Goal: Information Seeking & Learning: Learn about a topic

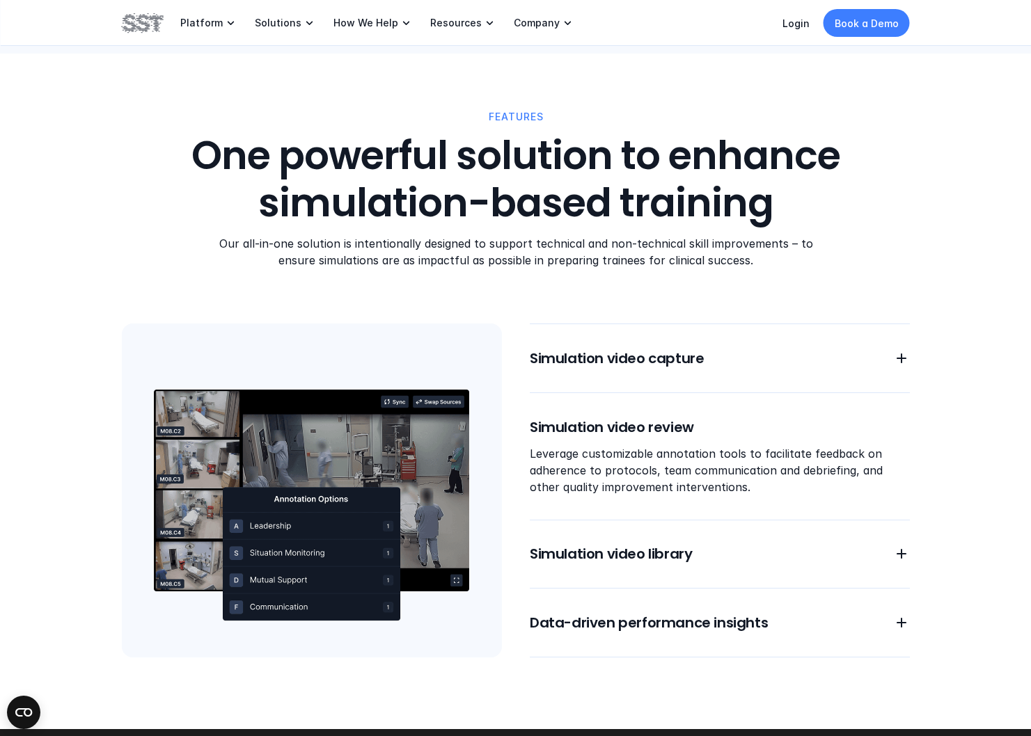
scroll to position [1020, 0]
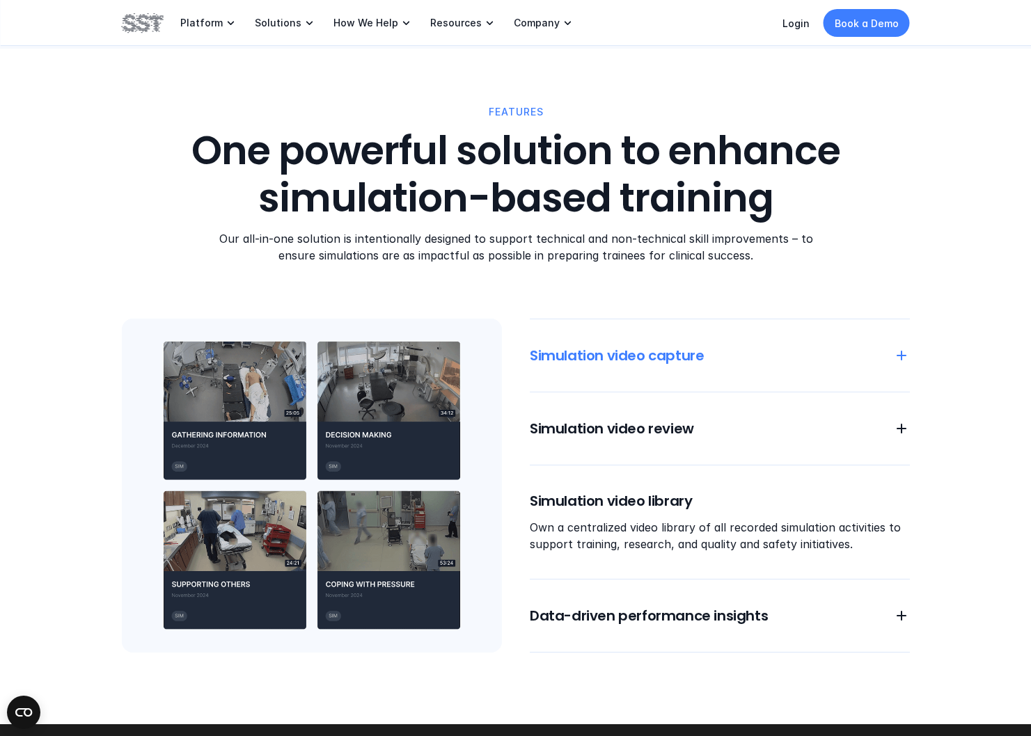
click at [714, 354] on h6 "Simulation video capture" at bounding box center [703, 355] width 347 height 19
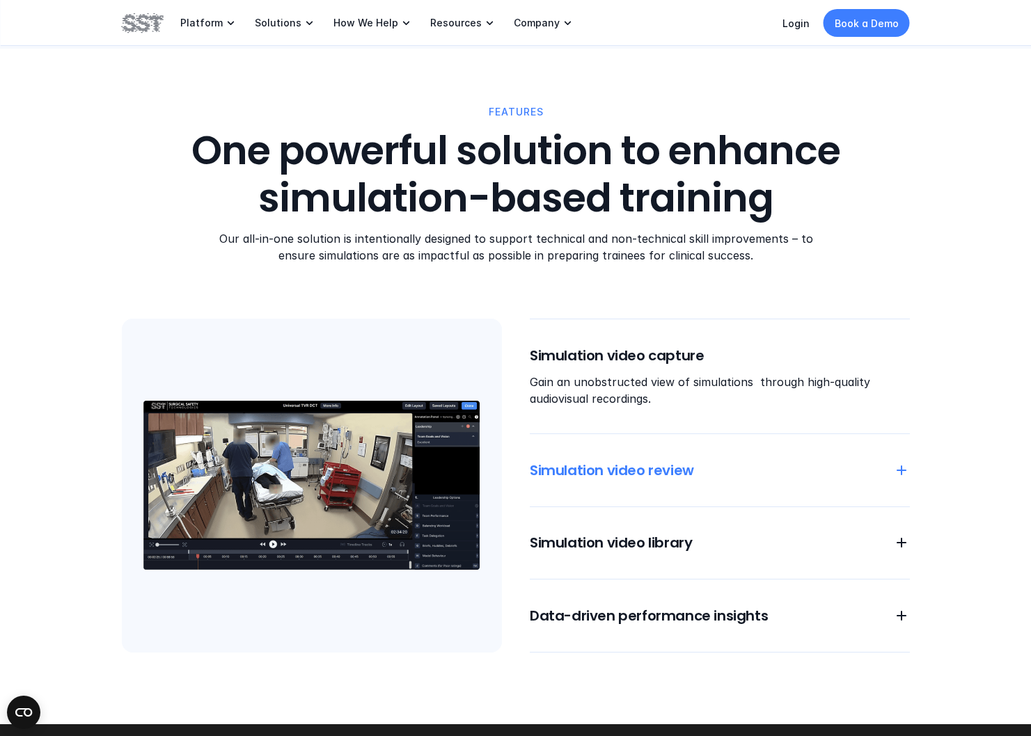
click at [683, 463] on h6 "Simulation video review" at bounding box center [703, 470] width 347 height 19
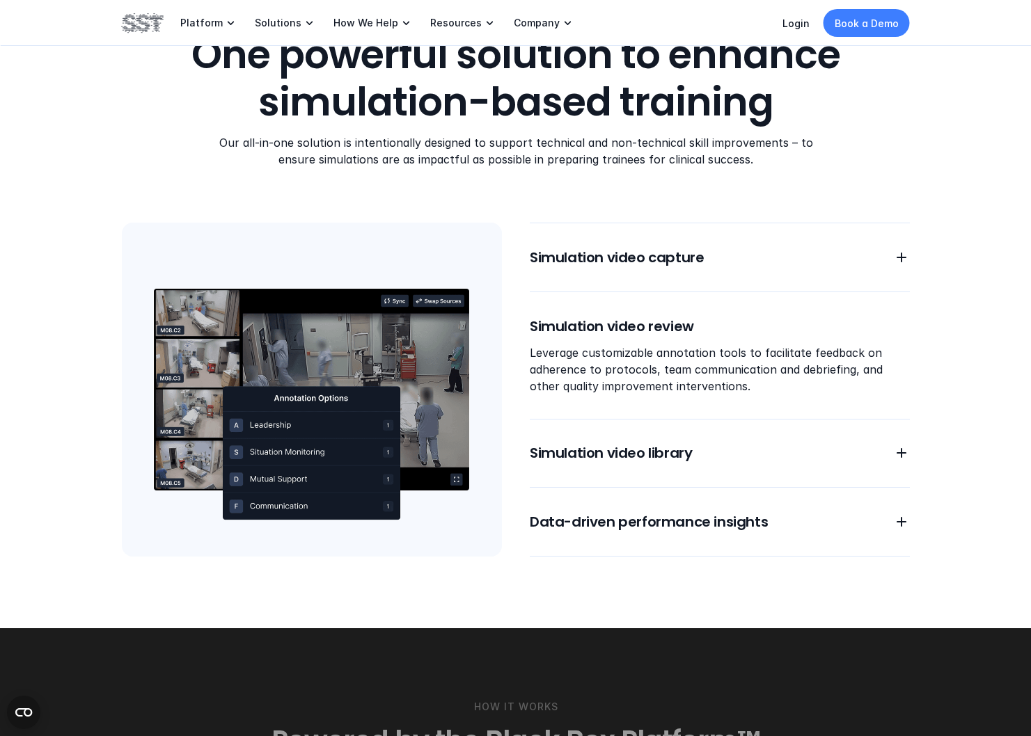
scroll to position [1126, 0]
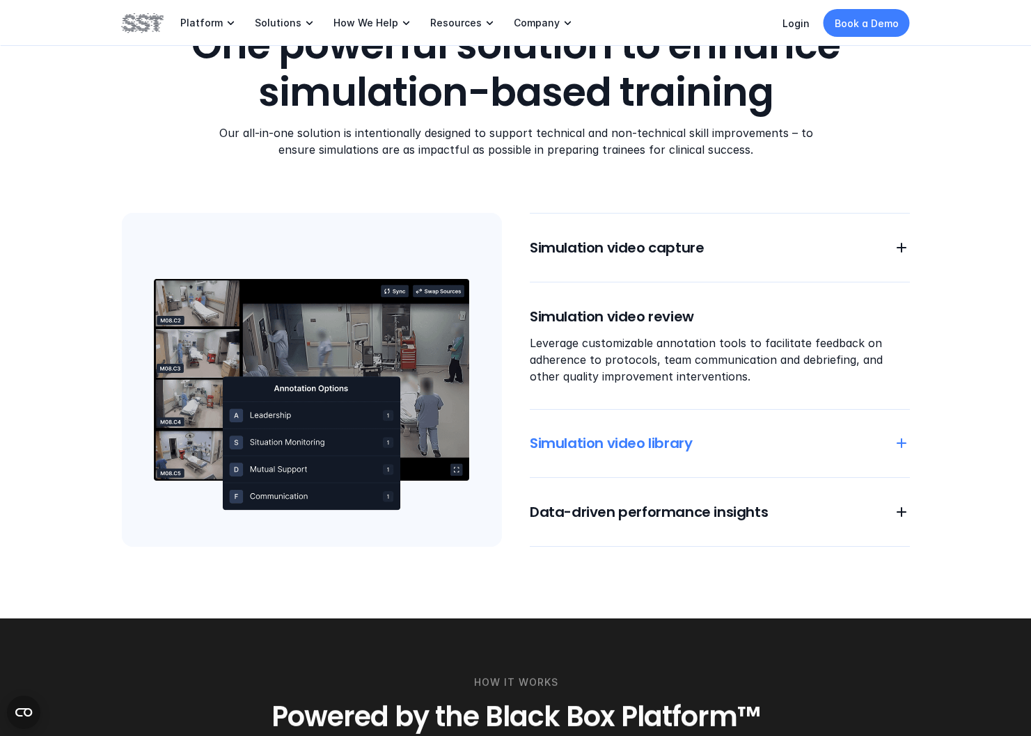
click at [685, 452] on h6 "Simulation video library" at bounding box center [703, 443] width 347 height 19
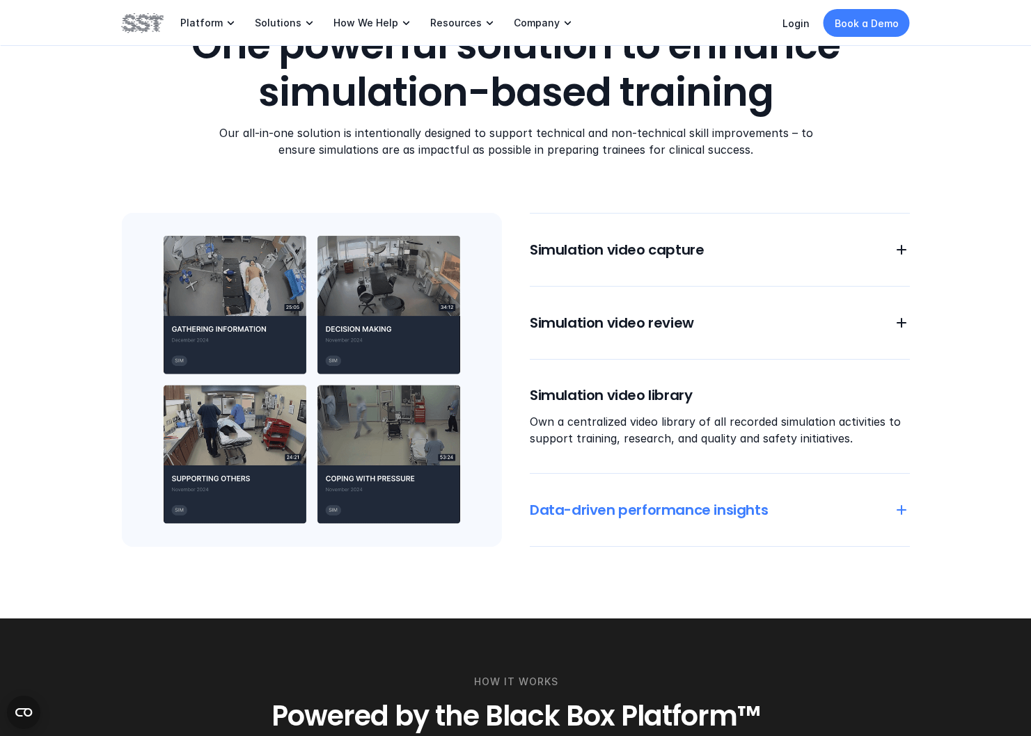
click at [665, 515] on h6 "Data-driven performance insights" at bounding box center [703, 510] width 347 height 19
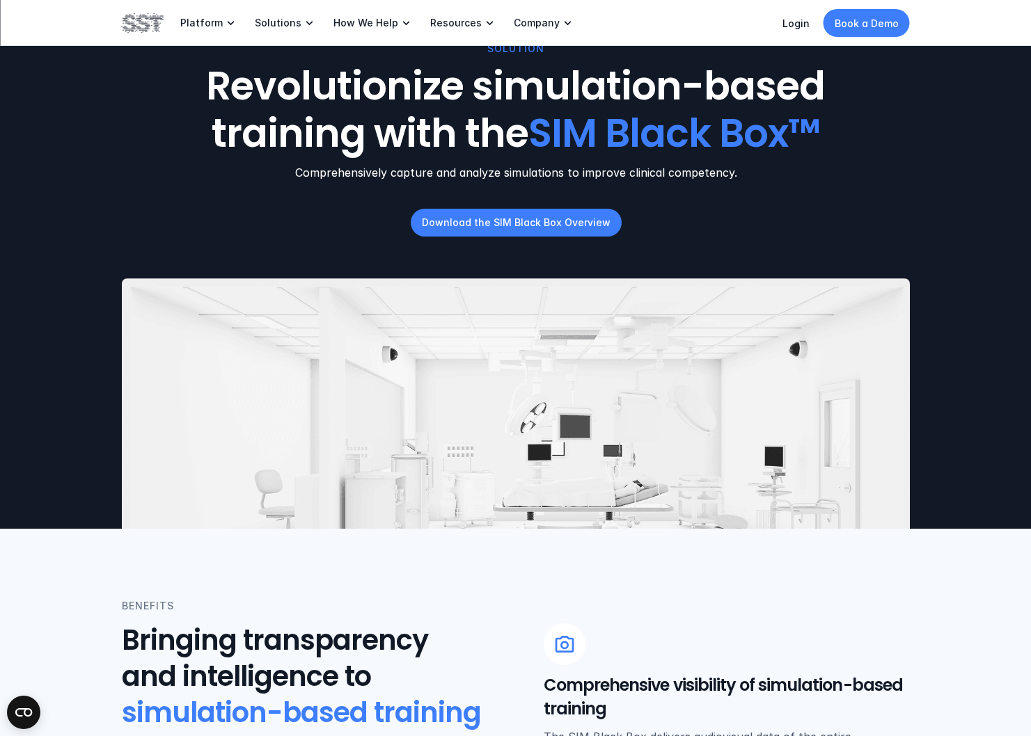
scroll to position [0, 0]
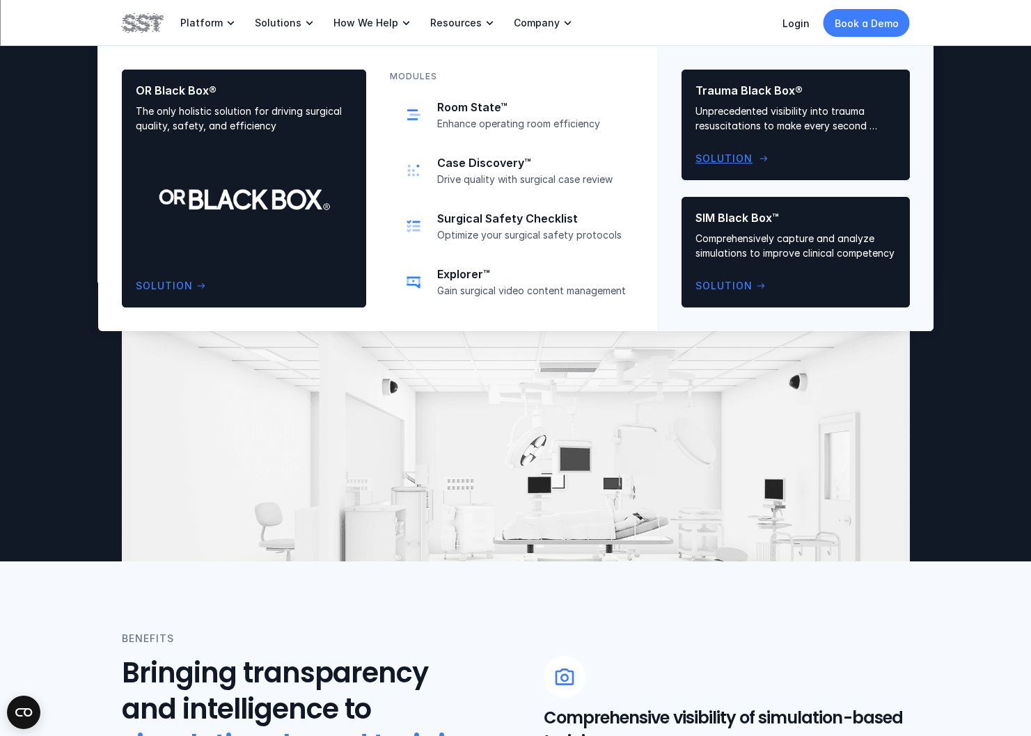
click at [724, 162] on p "Solution" at bounding box center [723, 158] width 57 height 15
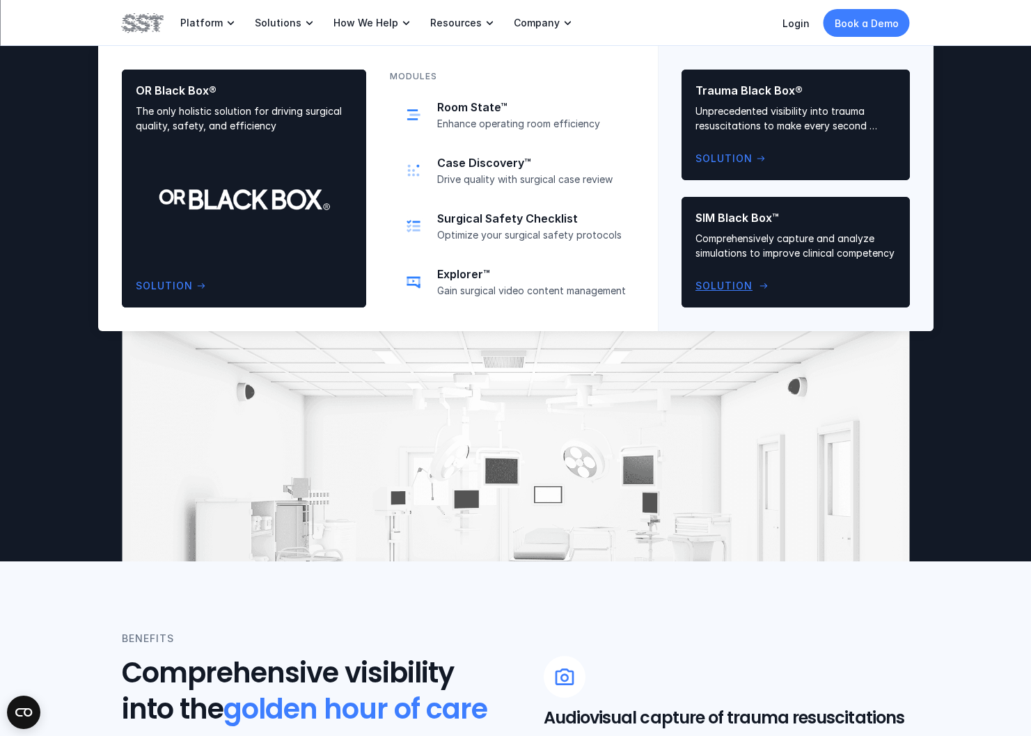
click at [729, 281] on p "Solution" at bounding box center [723, 285] width 57 height 15
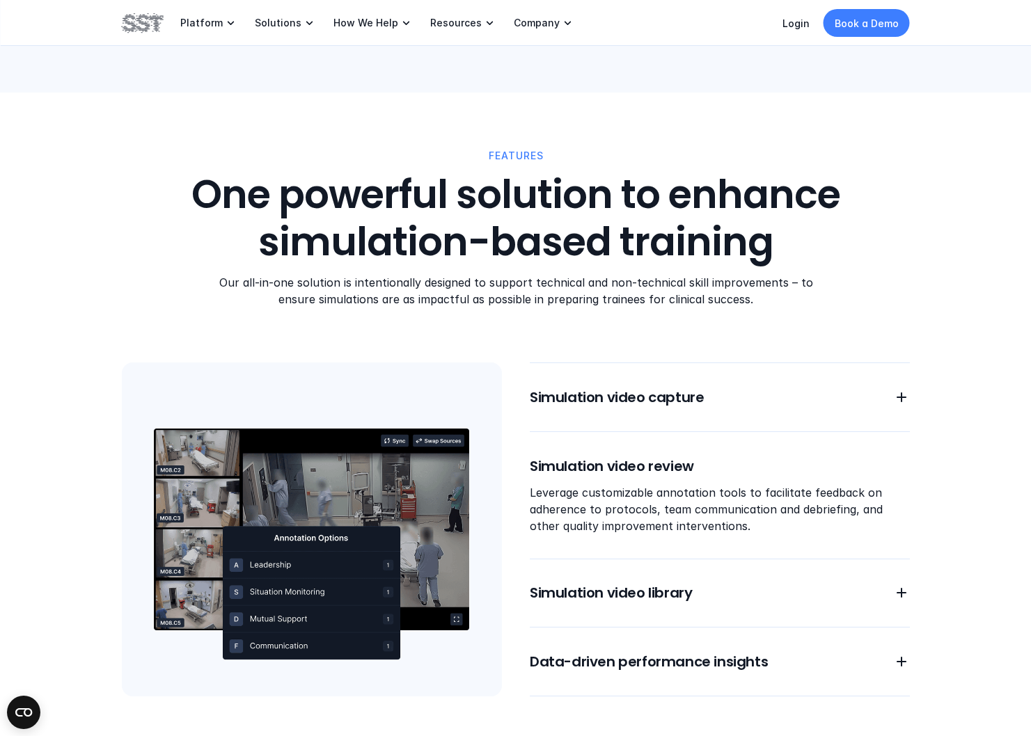
scroll to position [977, 0]
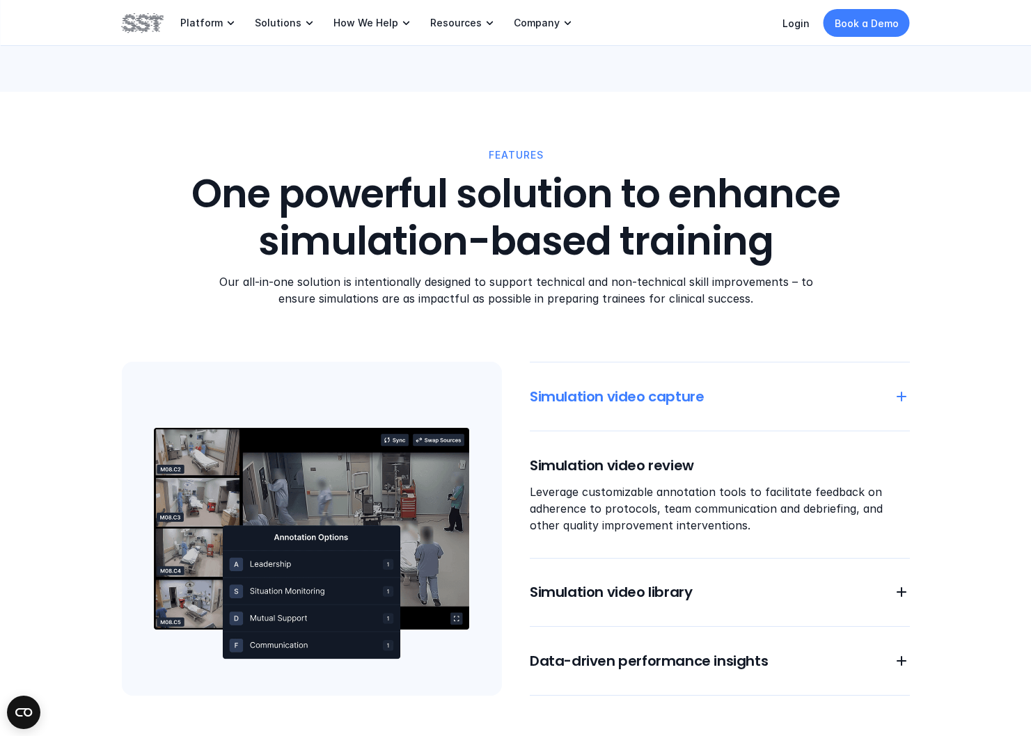
click at [663, 395] on h6 "Simulation video capture" at bounding box center [703, 396] width 347 height 19
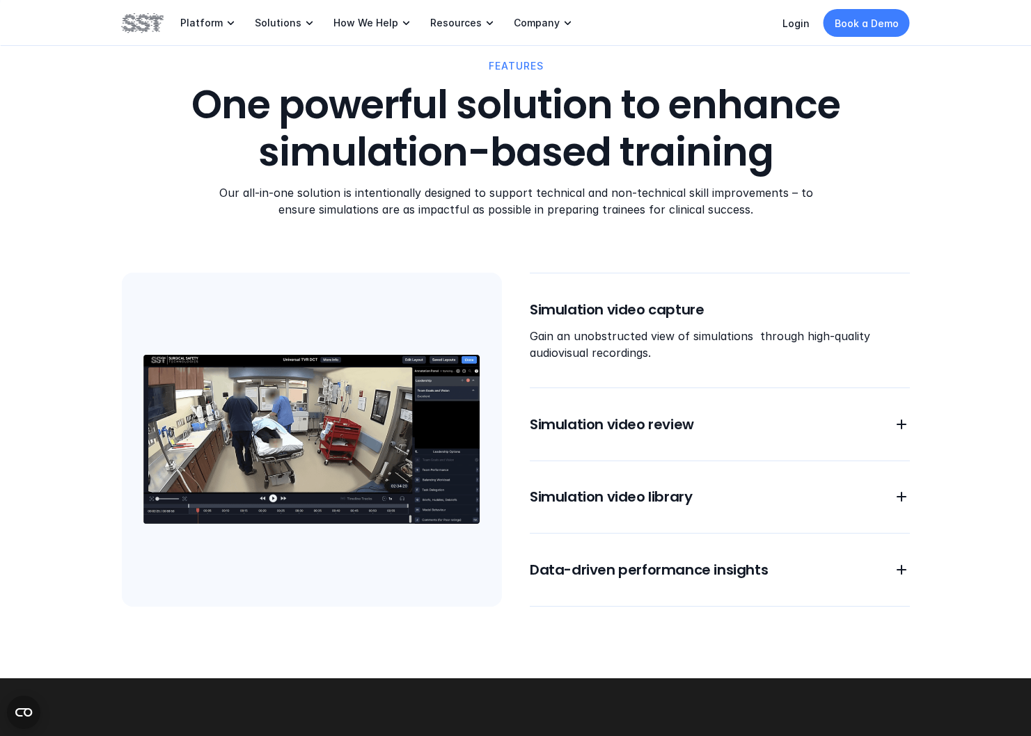
scroll to position [1069, 0]
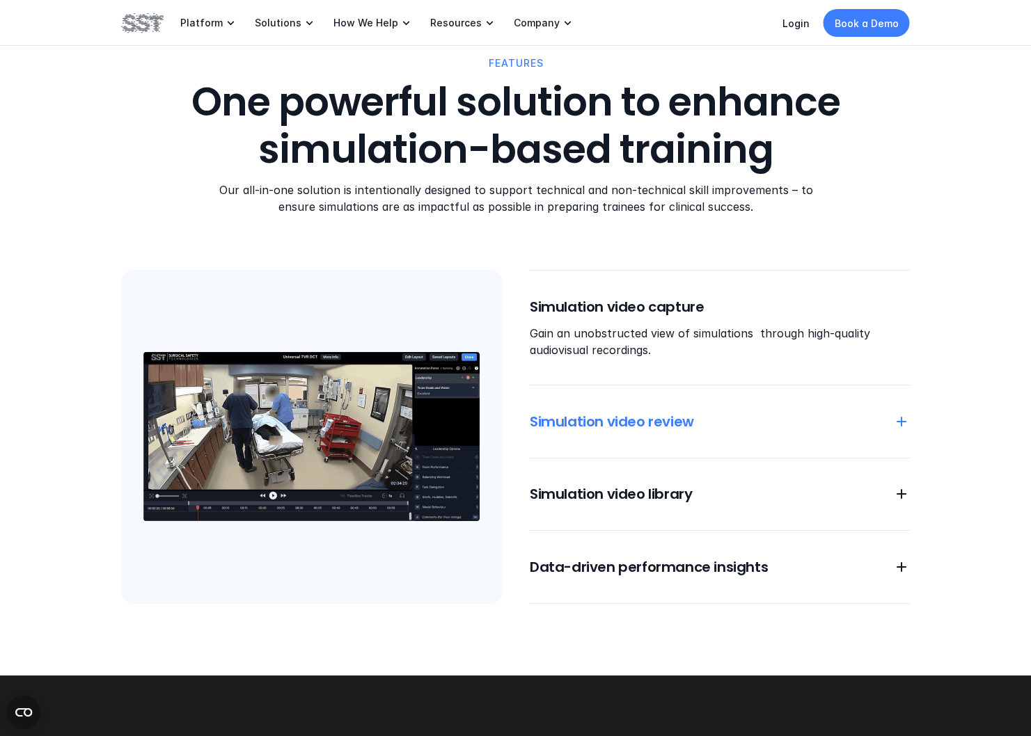
click at [637, 421] on h6 "Simulation video review" at bounding box center [703, 421] width 347 height 19
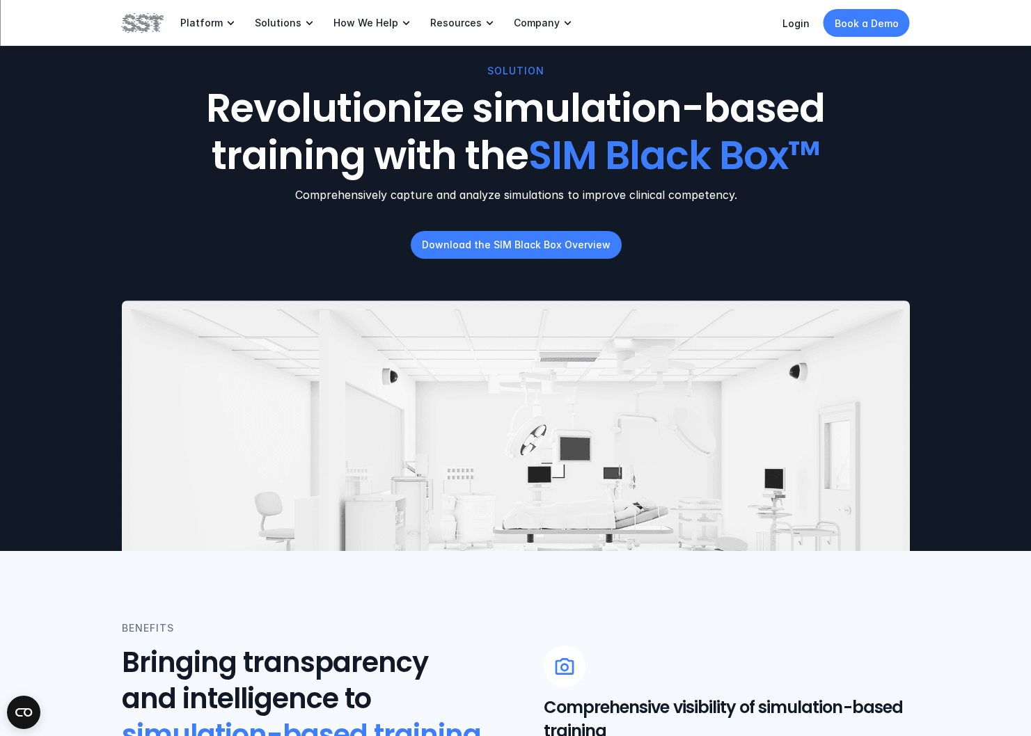
scroll to position [0, 0]
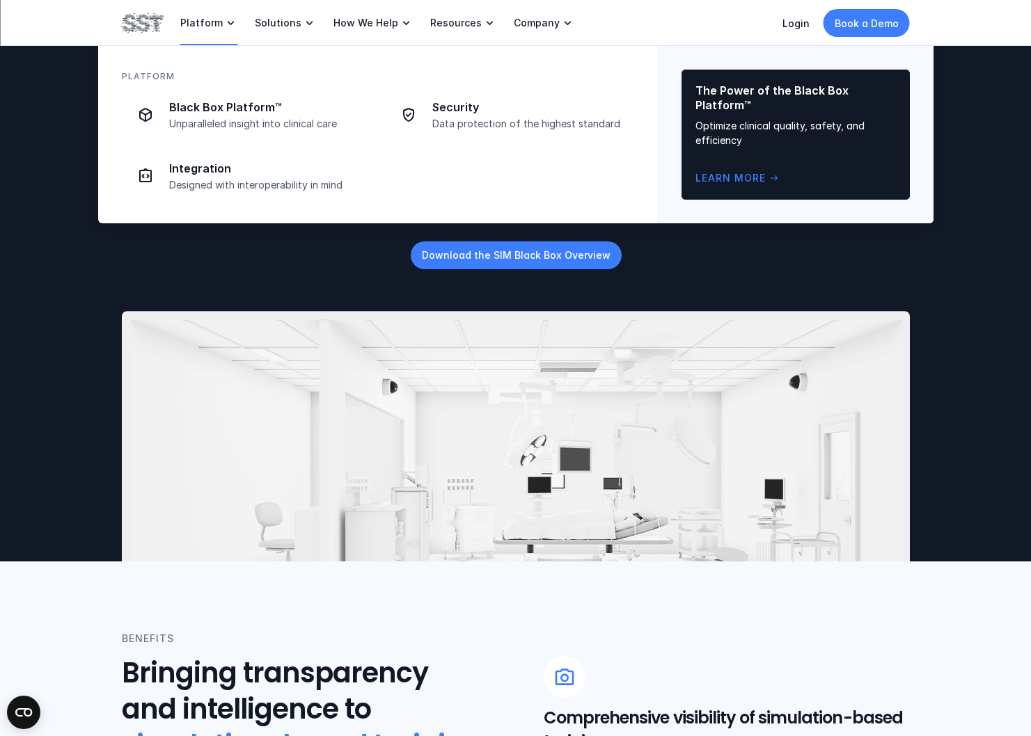
click at [224, 22] on icon at bounding box center [231, 23] width 14 height 14
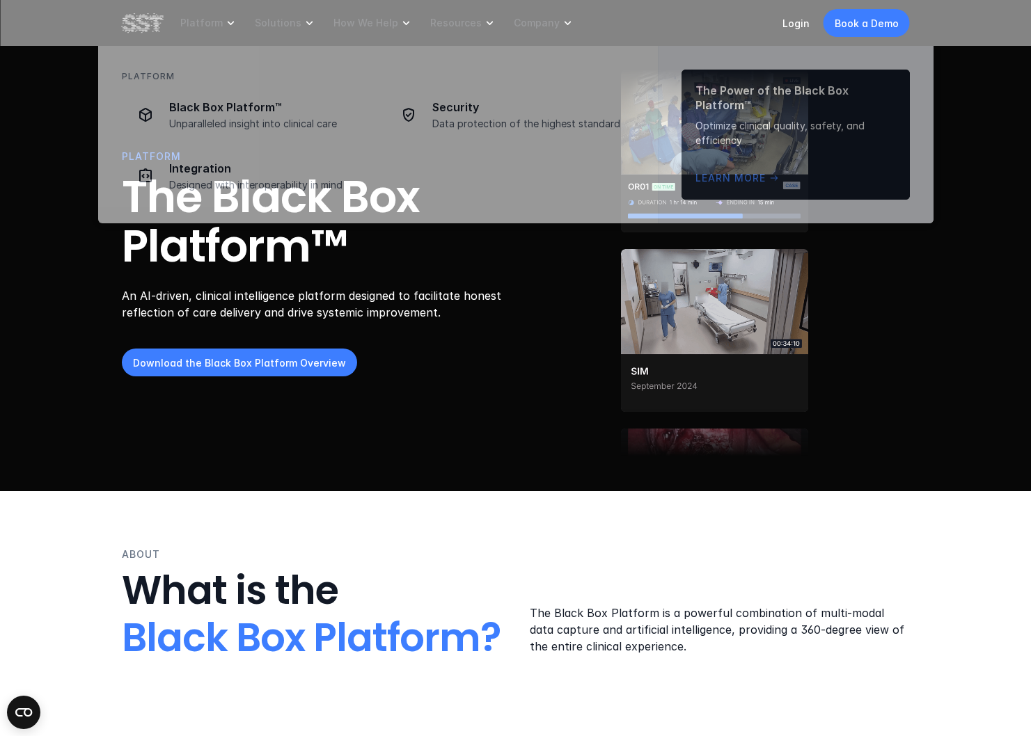
click at [534, 312] on ul at bounding box center [714, 261] width 390 height 387
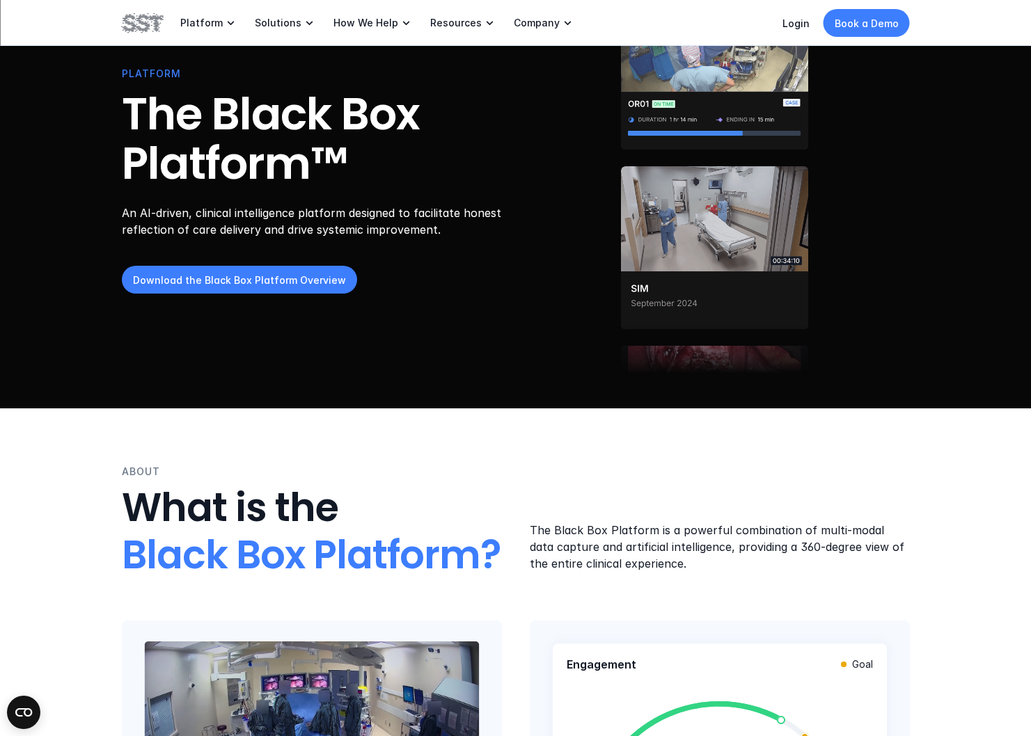
scroll to position [82, 0]
